Goal: Transaction & Acquisition: Purchase product/service

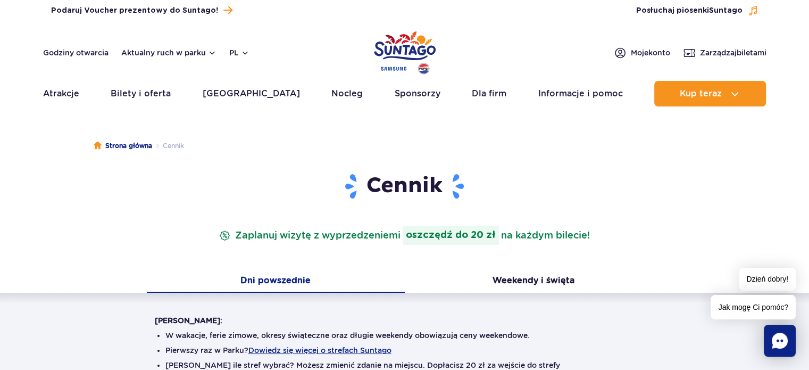
click at [398, 45] on img "Park of Poland" at bounding box center [405, 52] width 62 height 49
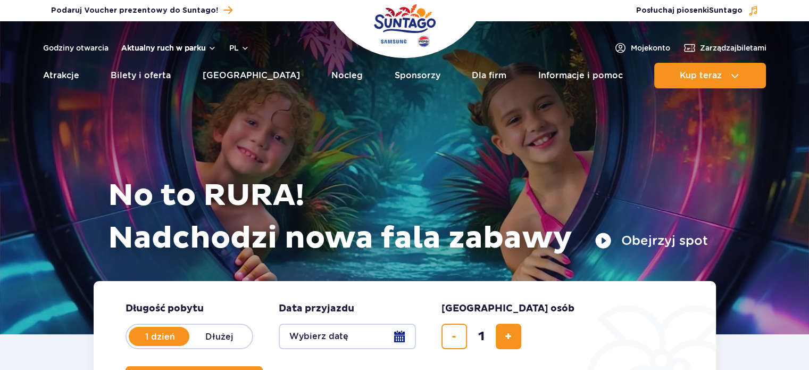
click at [209, 48] on button "Aktualny ruch w parku" at bounding box center [168, 48] width 95 height 9
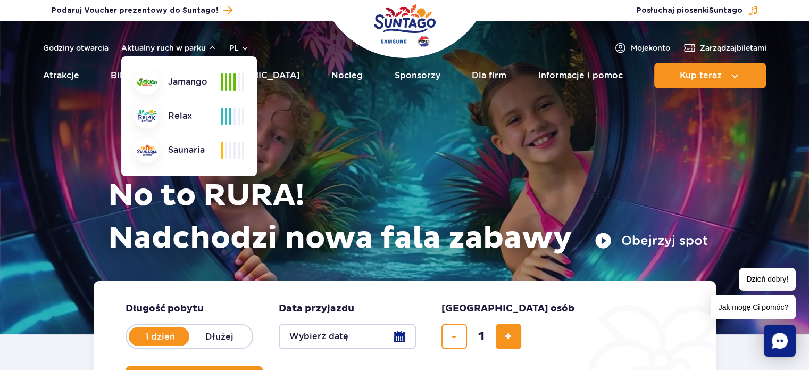
click at [22, 42] on header "Godziny otwarcia Aktualny ruch w parku Aktualny ruch w parku Jamango Relax Saun…" at bounding box center [404, 57] width 809 height 73
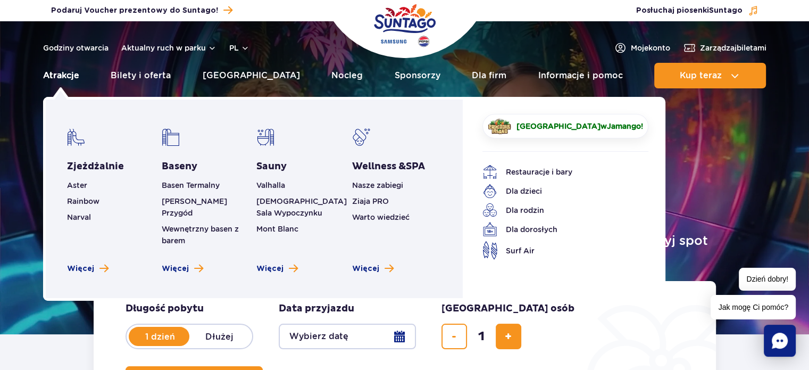
click at [72, 76] on link "Atrakcje" at bounding box center [61, 76] width 36 height 26
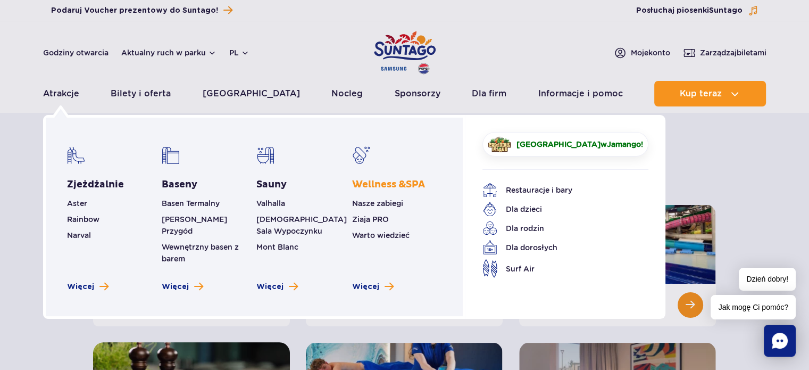
click at [385, 187] on span "Wellness & SPA" at bounding box center [388, 184] width 73 height 12
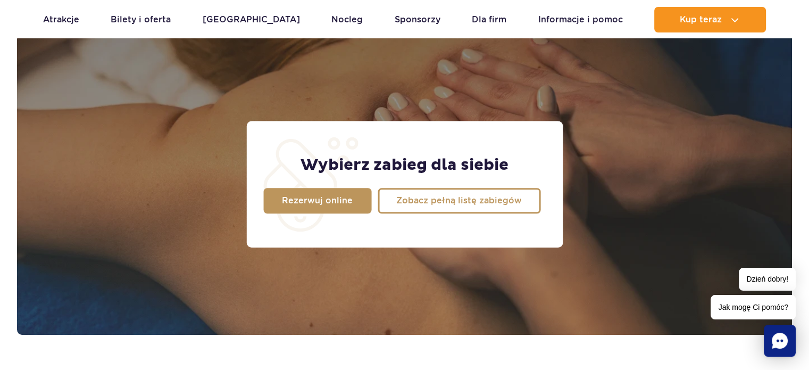
scroll to position [851, 0]
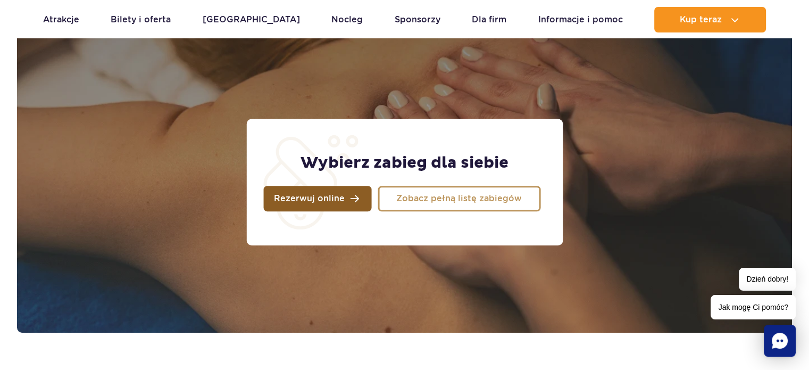
click at [298, 200] on span "Rezerwuj online" at bounding box center [309, 198] width 71 height 9
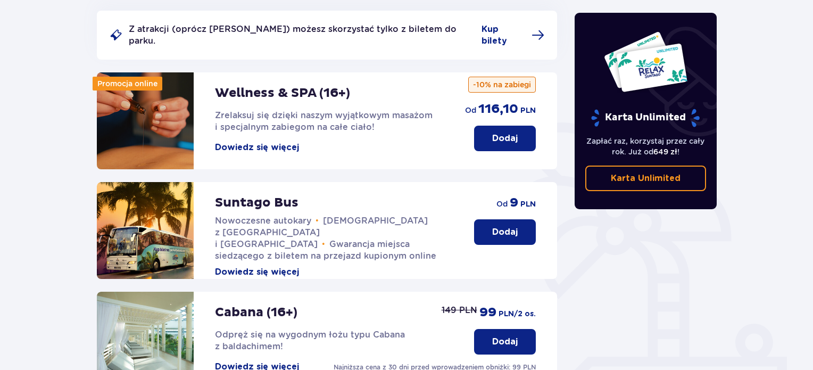
scroll to position [71, 0]
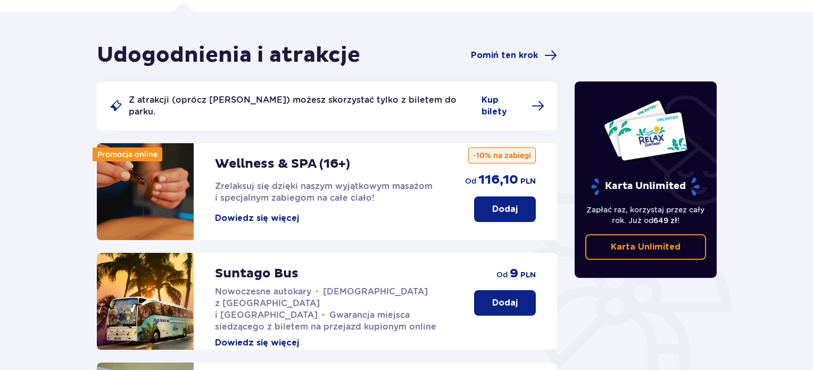
click at [521, 201] on button "Dodaj" at bounding box center [505, 209] width 62 height 26
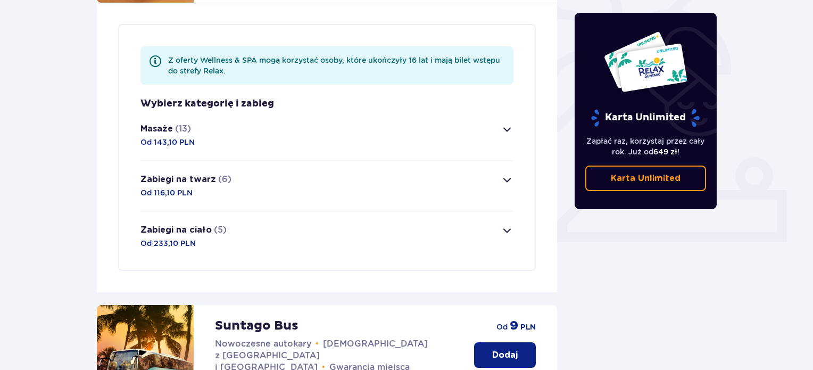
scroll to position [309, 0]
click at [506, 122] on span "button" at bounding box center [507, 128] width 13 height 13
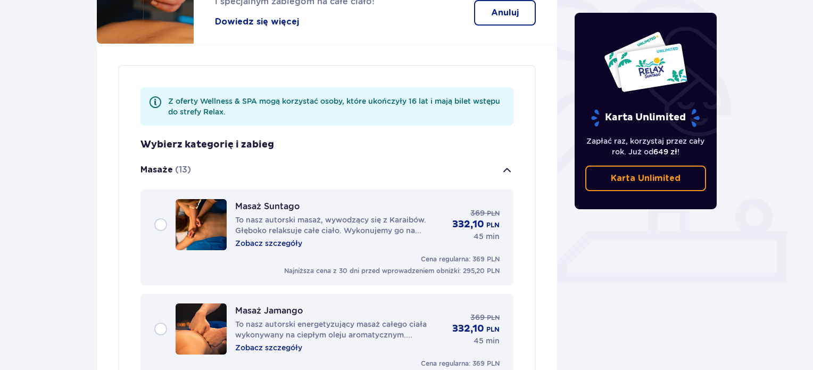
scroll to position [284, 0]
